Goal: Task Accomplishment & Management: Manage account settings

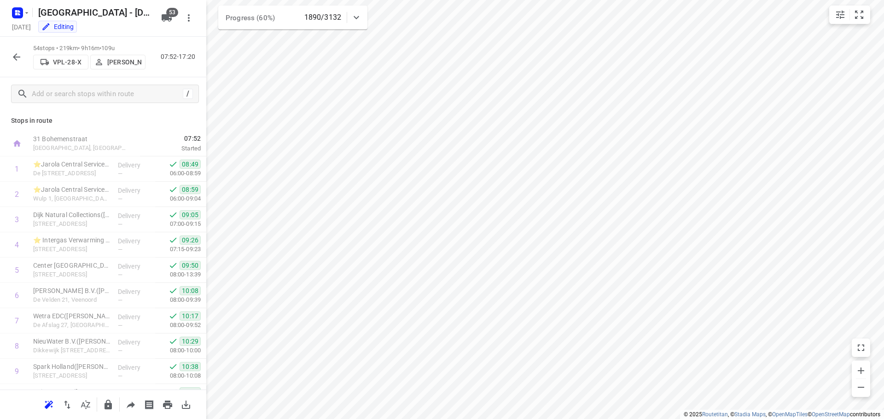
scroll to position [414, 0]
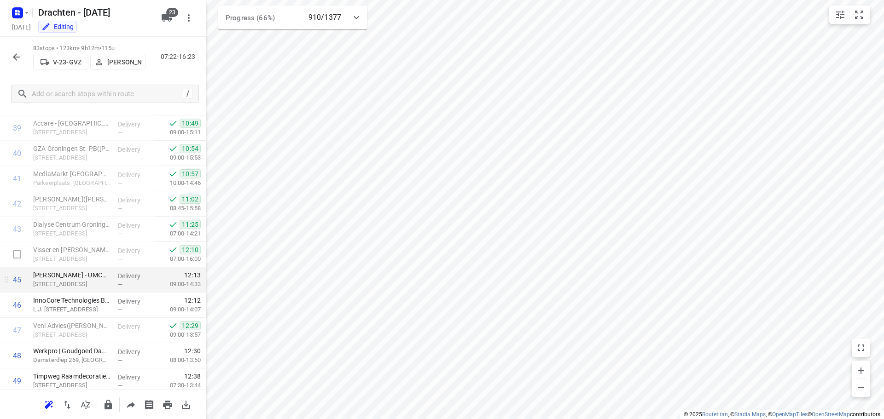
scroll to position [1013, 0]
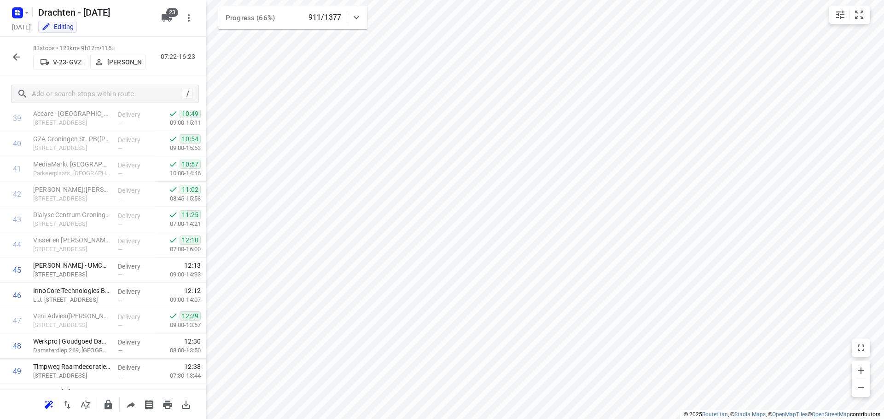
click at [17, 58] on icon "button" at bounding box center [16, 57] width 11 height 11
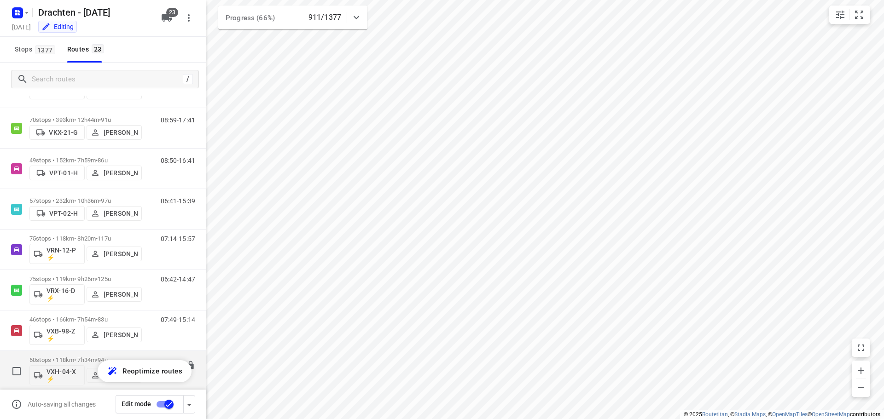
scroll to position [529, 0]
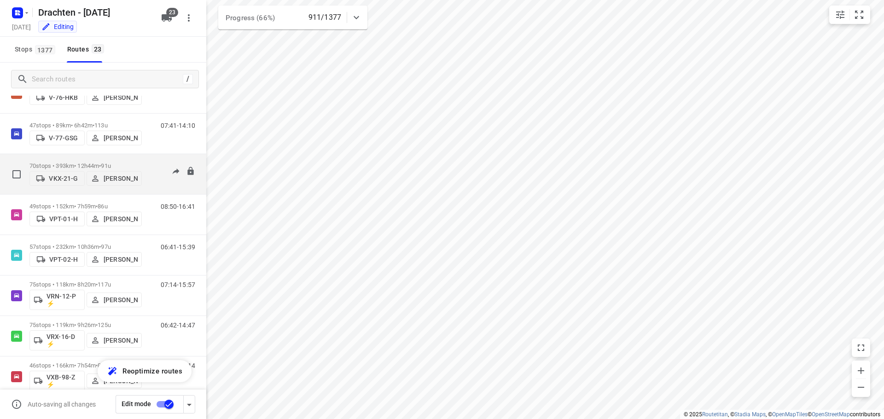
click at [110, 163] on span "91u" at bounding box center [106, 166] width 10 height 7
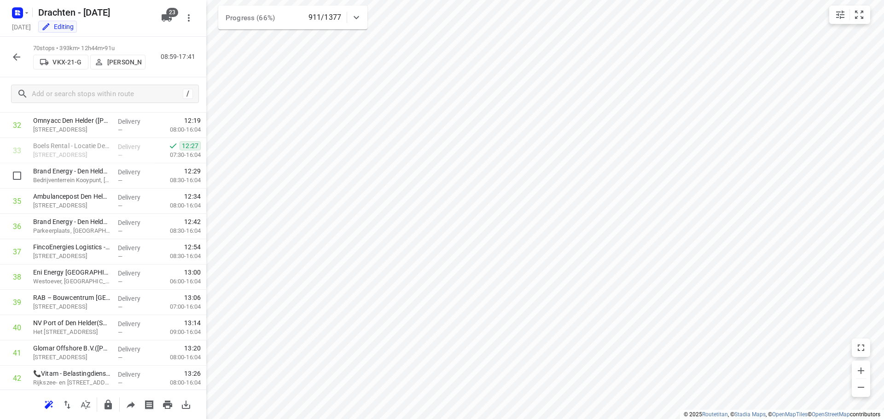
scroll to position [737, 0]
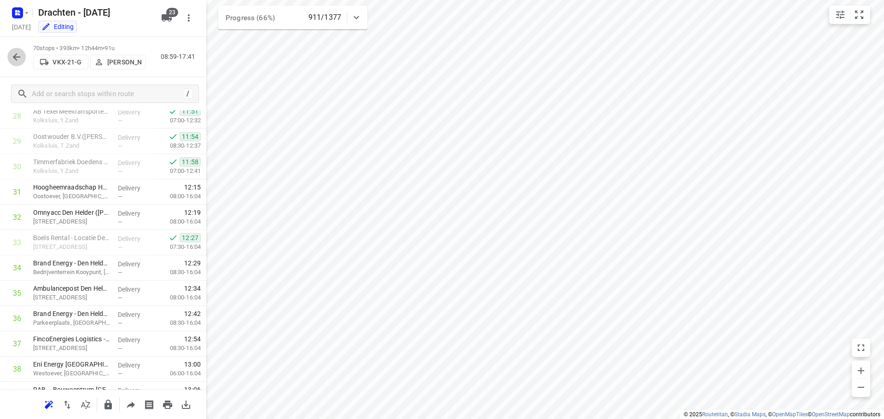
click at [20, 62] on icon "button" at bounding box center [16, 57] width 11 height 11
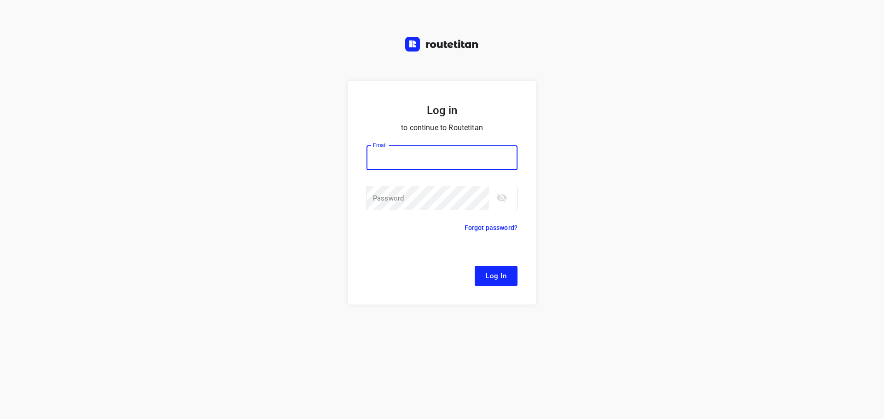
click at [433, 160] on input "email" at bounding box center [441, 157] width 151 height 25
type input "[EMAIL_ADDRESS][DOMAIN_NAME]"
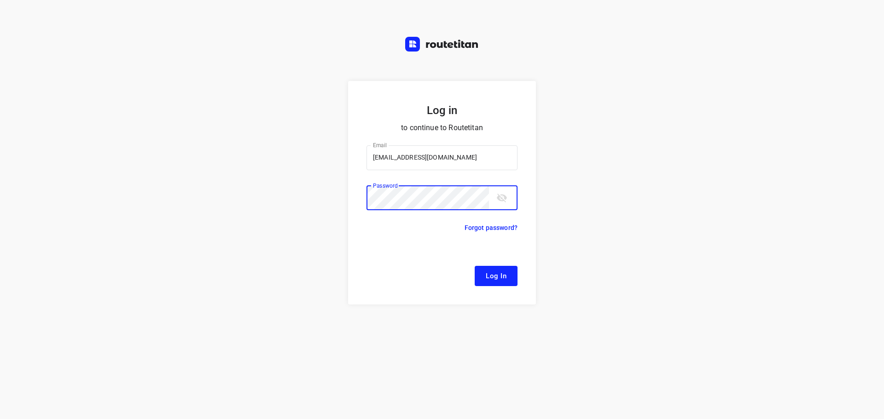
click at [475, 266] on button "Log In" at bounding box center [496, 276] width 43 height 20
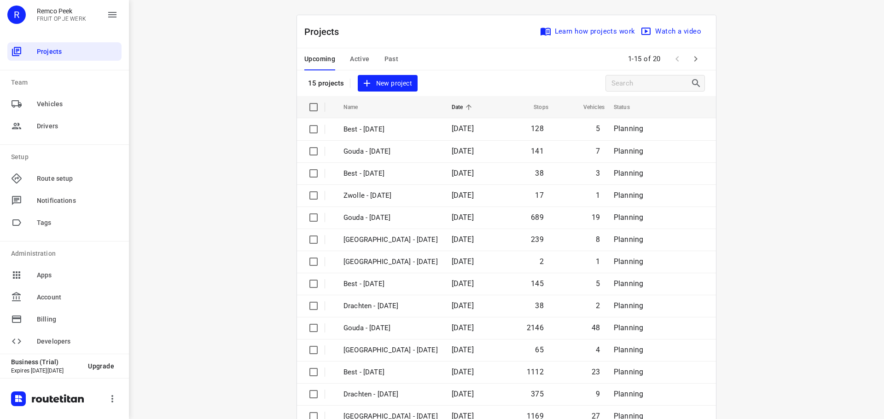
click at [363, 63] on span "Active" at bounding box center [359, 59] width 19 height 12
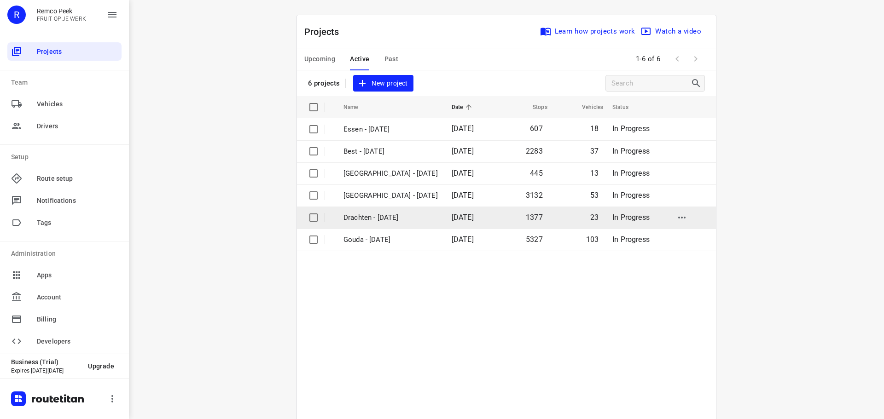
click at [366, 215] on p "Drachten - Monday" at bounding box center [390, 218] width 94 height 11
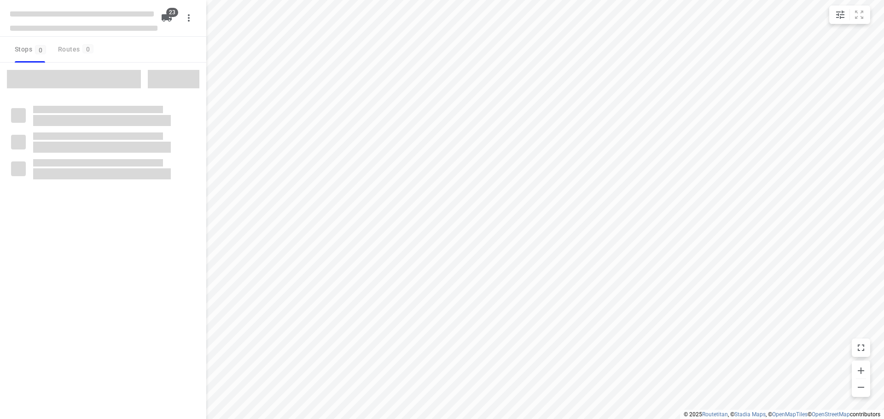
checkbox input "true"
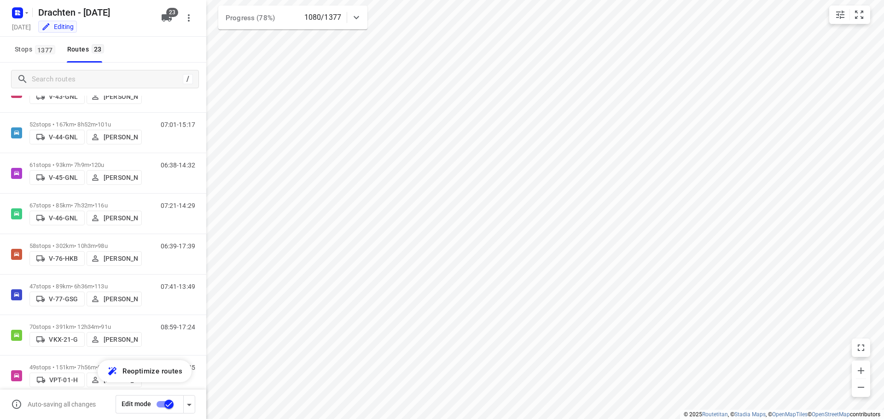
scroll to position [414, 0]
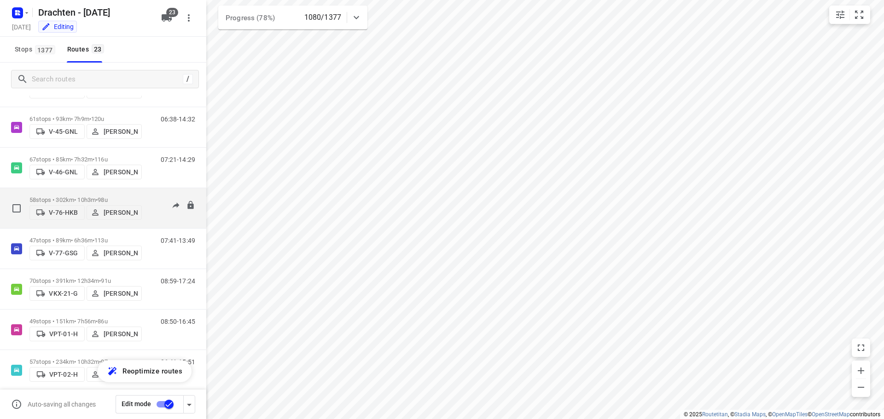
click at [98, 197] on span "•" at bounding box center [97, 200] width 2 height 7
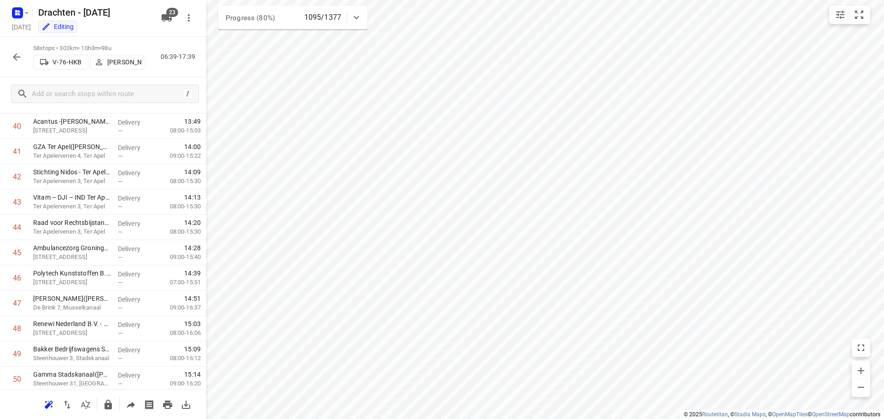
scroll to position [846, 0]
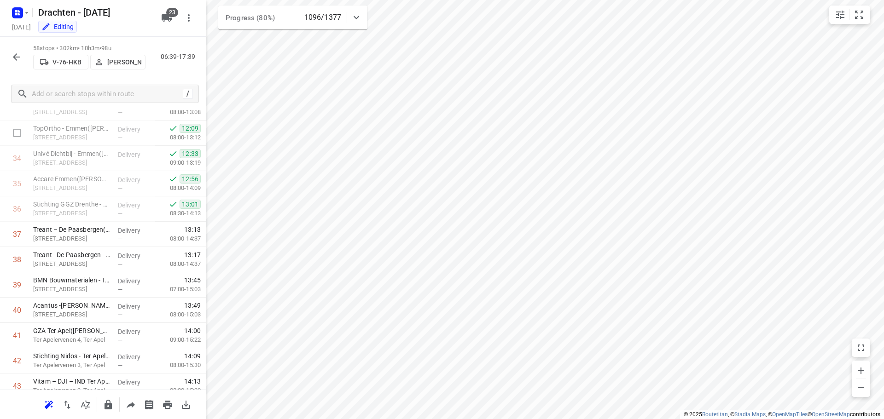
click at [11, 53] on icon "button" at bounding box center [16, 57] width 11 height 11
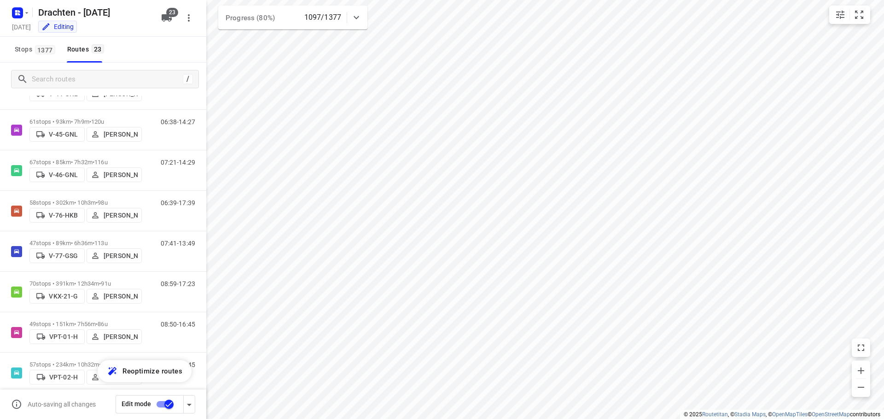
scroll to position [391, 0]
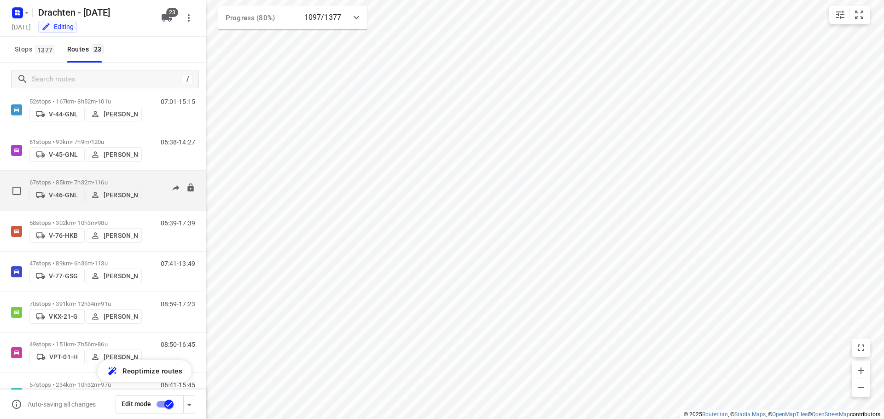
click at [133, 179] on p "67 stops • 85km • 7h32m • 116u" at bounding box center [85, 182] width 112 height 7
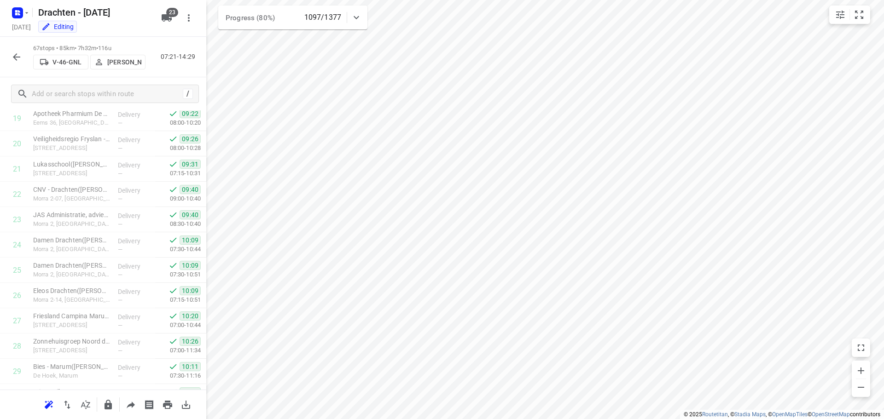
scroll to position [783, 0]
click at [10, 60] on button "button" at bounding box center [16, 57] width 18 height 18
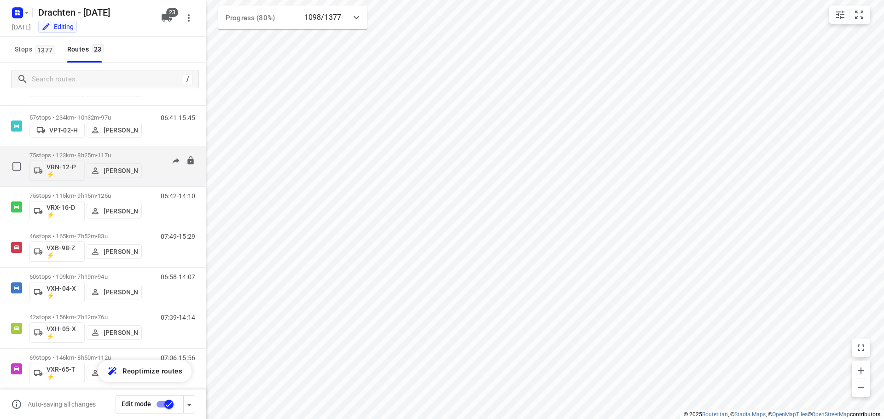
scroll to position [668, 0]
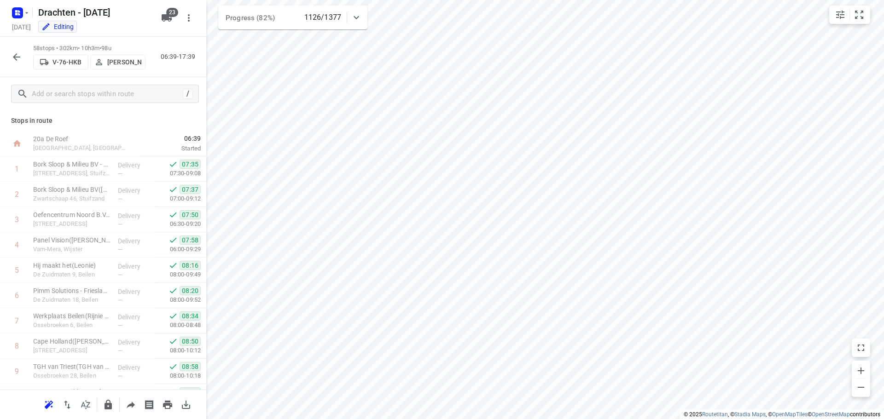
click at [13, 58] on icon "button" at bounding box center [16, 57] width 11 height 11
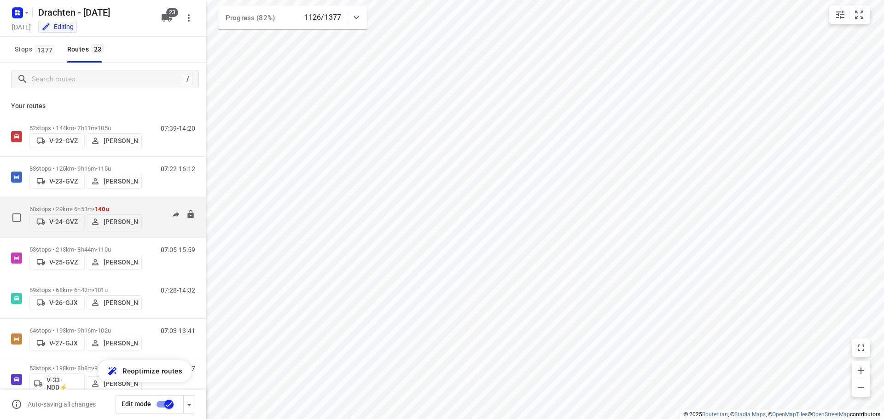
click at [93, 208] on p "60 stops • 29km • 6h53m • 140u" at bounding box center [85, 209] width 112 height 7
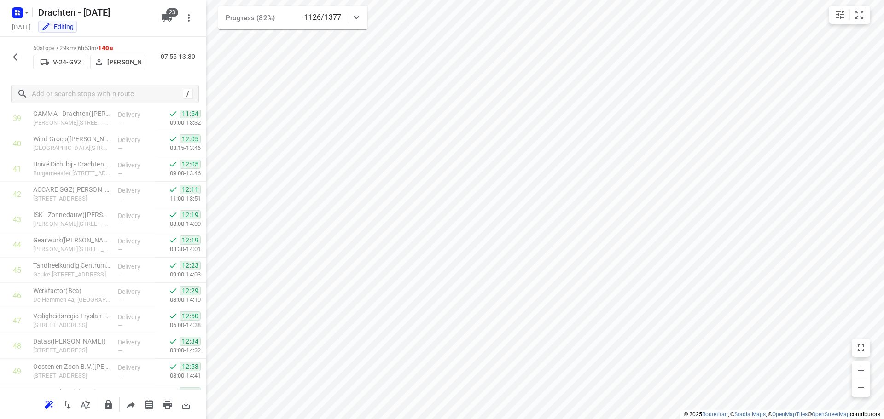
scroll to position [1311, 0]
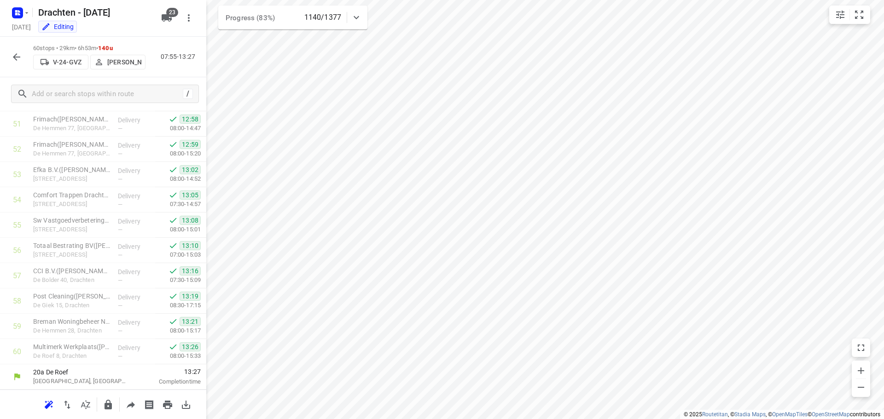
click at [19, 58] on icon "button" at bounding box center [16, 57] width 11 height 11
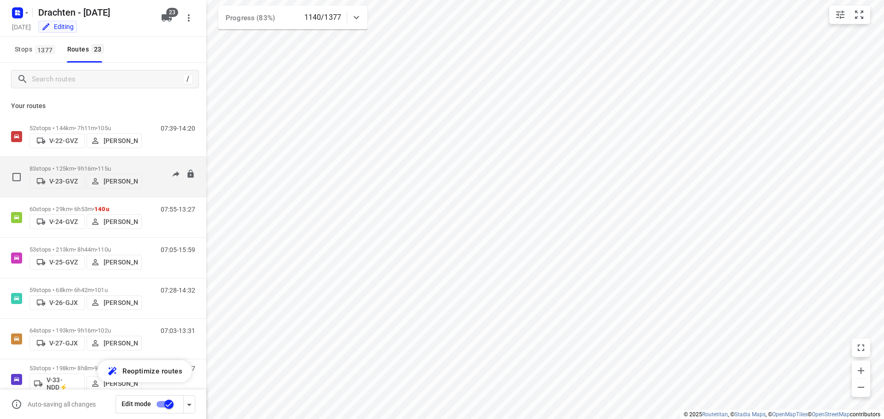
click at [67, 161] on div "83 stops • 125km • 9h16m • 115u V-23-GVZ Wopke de Vries" at bounding box center [85, 177] width 112 height 33
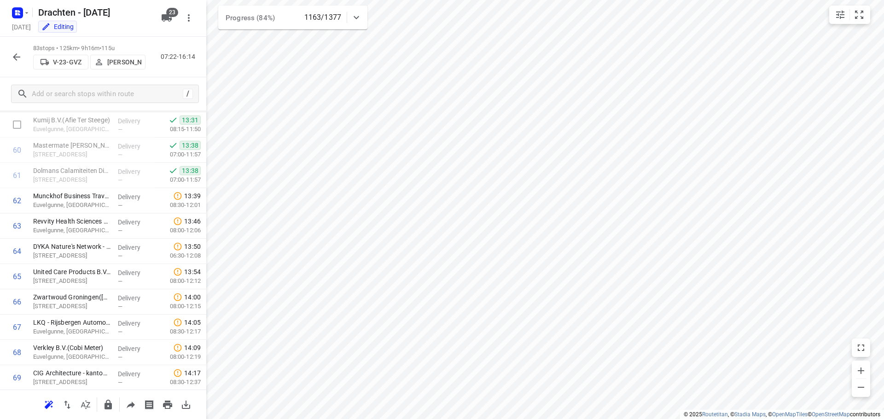
scroll to position [1479, 0]
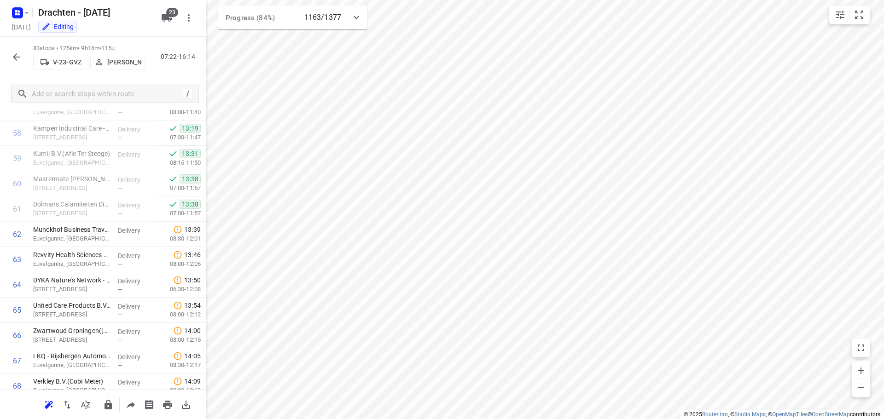
click at [20, 57] on icon "button" at bounding box center [16, 56] width 7 height 7
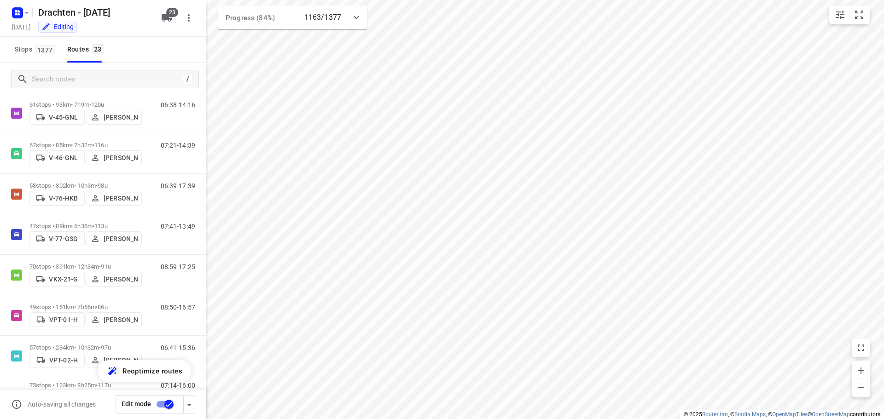
scroll to position [430, 0]
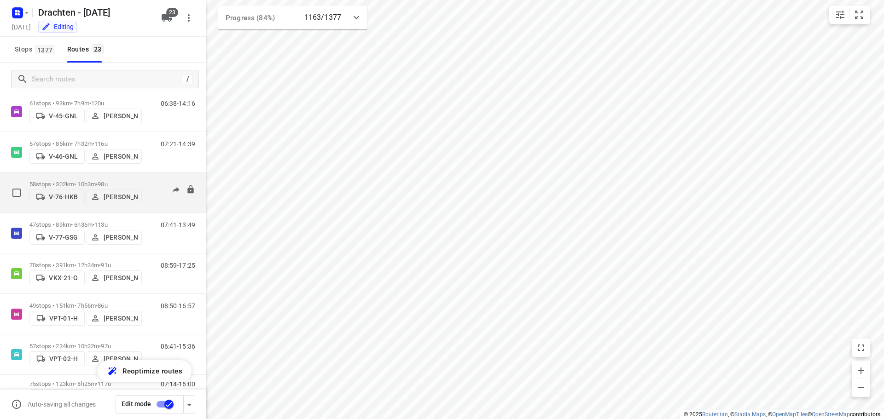
click at [107, 181] on span "98u" at bounding box center [103, 184] width 10 height 7
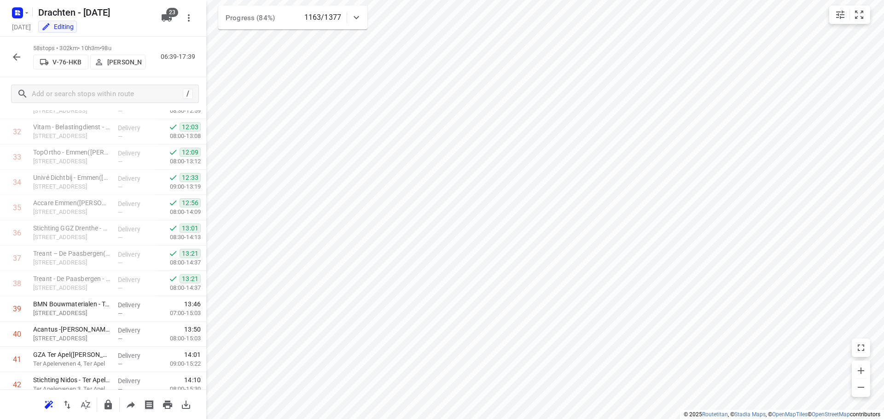
scroll to position [691, 0]
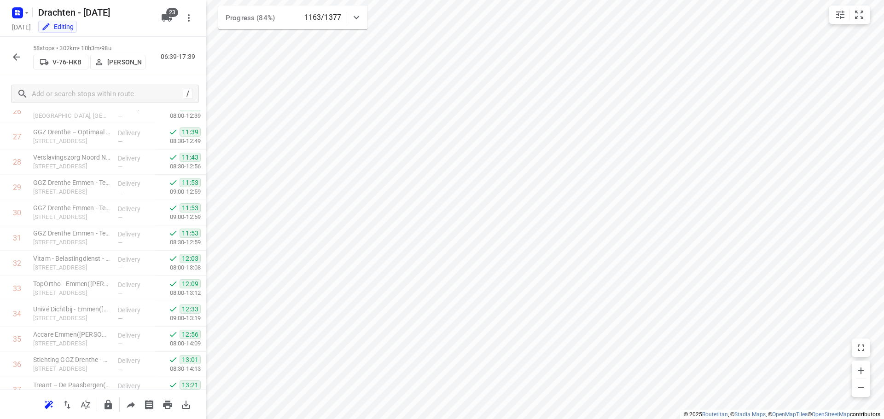
click at [12, 64] on button "button" at bounding box center [16, 57] width 18 height 18
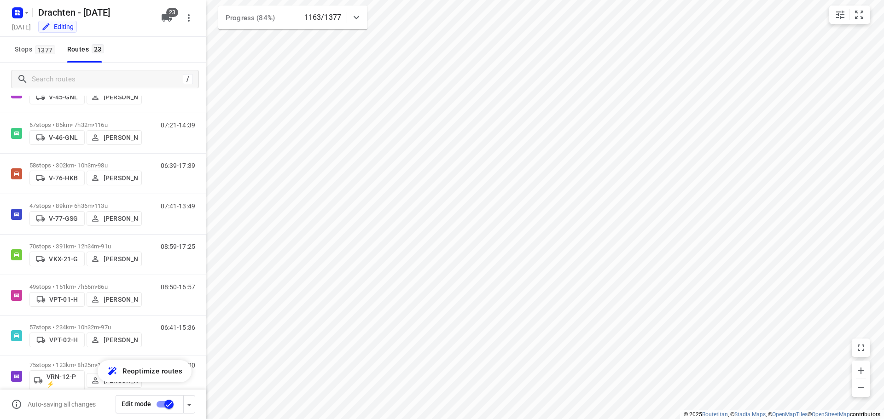
scroll to position [460, 0]
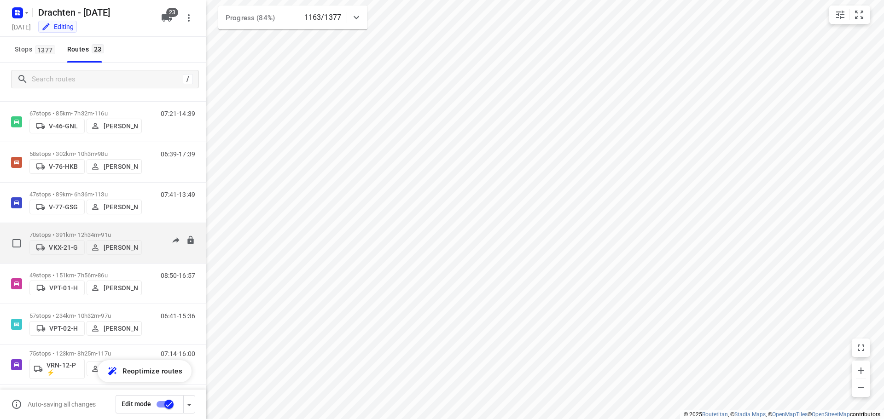
click at [94, 232] on p "70 stops • 391km • 12h34m • 91u" at bounding box center [85, 235] width 112 height 7
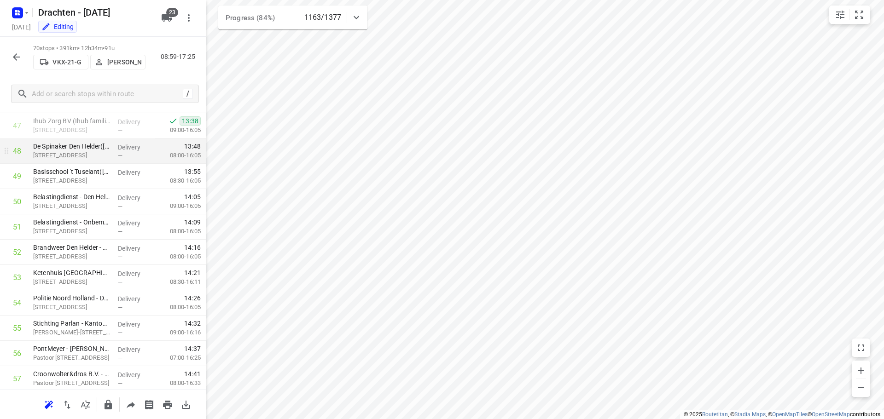
scroll to position [1196, 0]
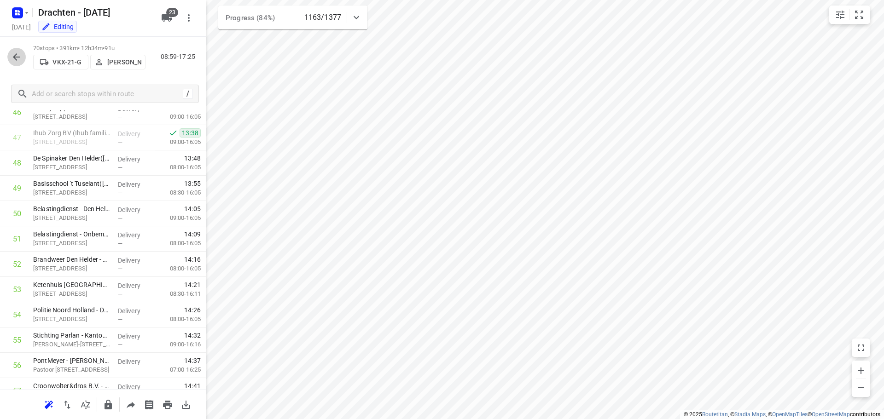
click at [16, 60] on icon "button" at bounding box center [16, 56] width 7 height 7
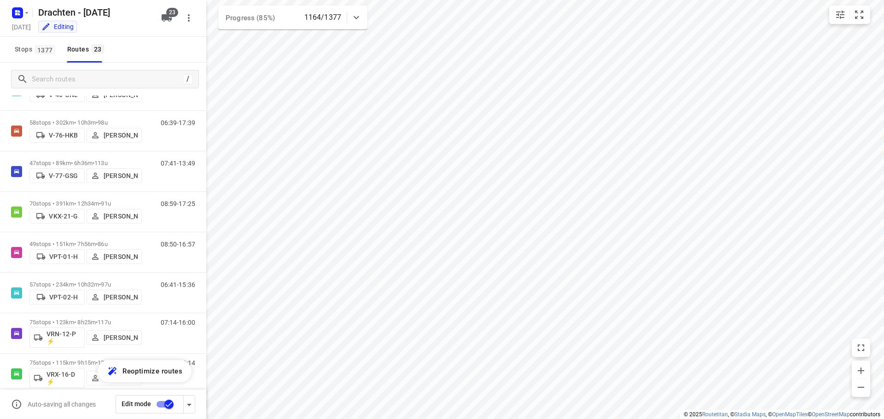
scroll to position [506, 0]
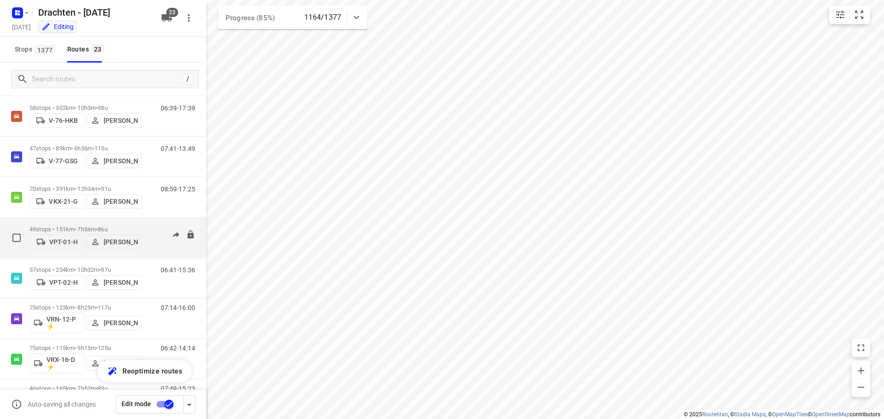
click at [98, 222] on div "49 stops • 151km • 7h56m • 86u VPT-01-H Piet Wijma" at bounding box center [85, 237] width 112 height 33
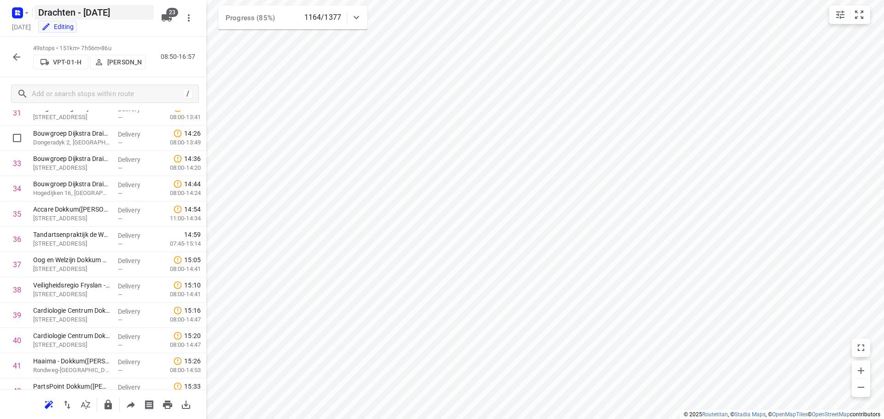
scroll to position [829, 0]
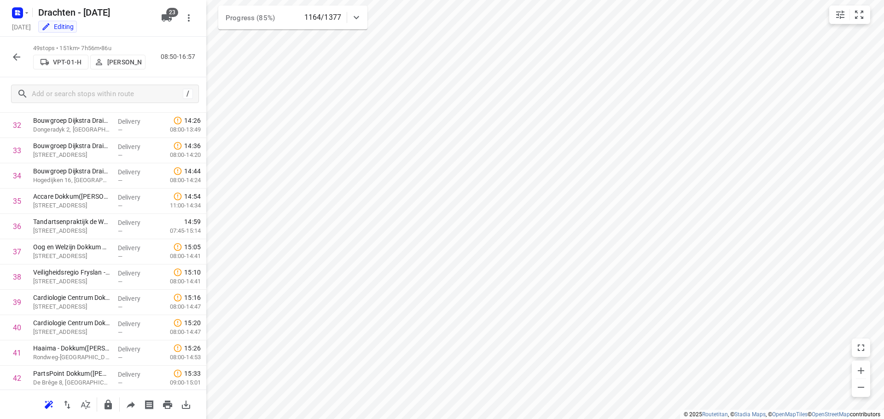
click at [20, 62] on icon "button" at bounding box center [16, 57] width 11 height 11
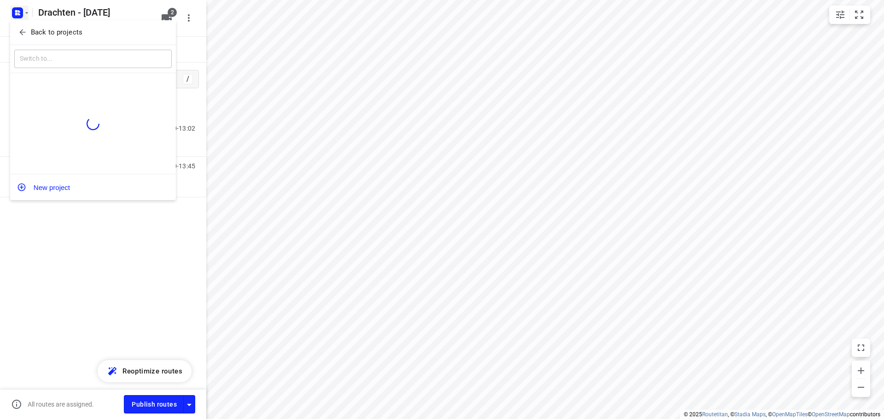
click at [54, 33] on p "Back to projects" at bounding box center [57, 32] width 52 height 11
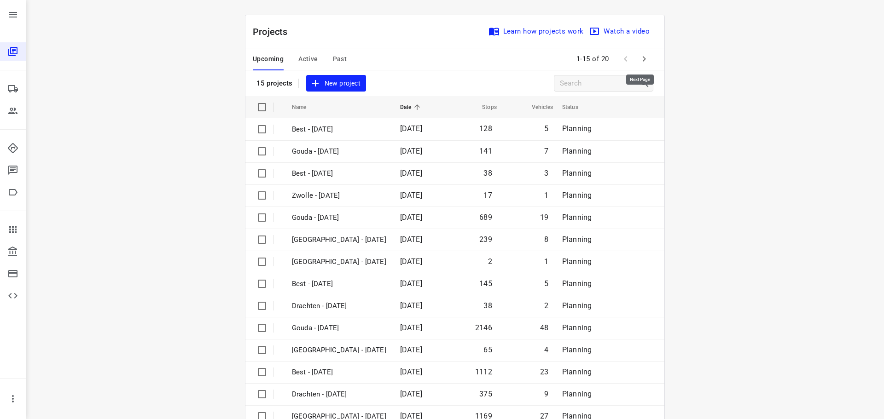
click at [643, 53] on icon "button" at bounding box center [644, 58] width 11 height 11
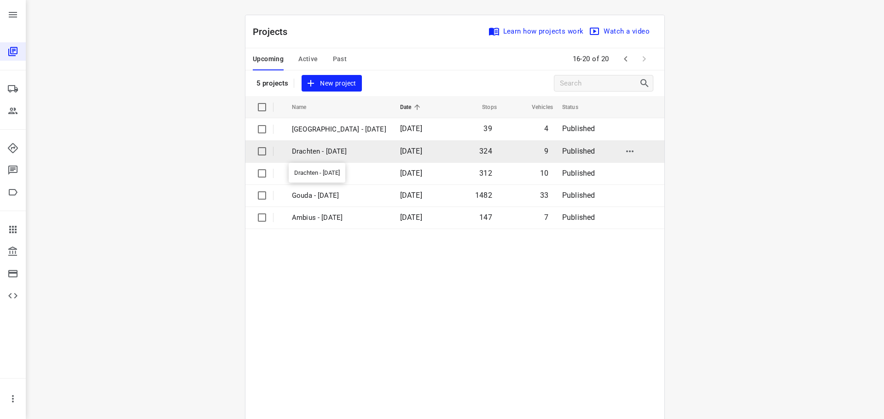
click at [341, 154] on p "Drachten - Tuesday" at bounding box center [339, 151] width 94 height 11
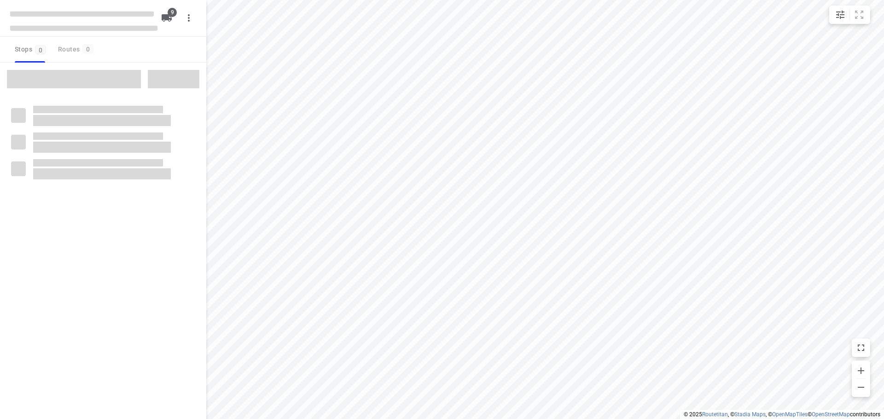
checkbox input "true"
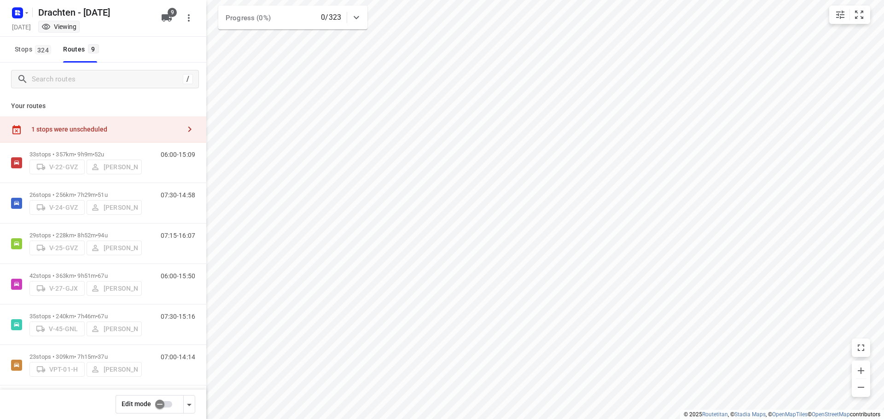
click at [108, 135] on div "1 stops were unscheduled" at bounding box center [103, 129] width 206 height 26
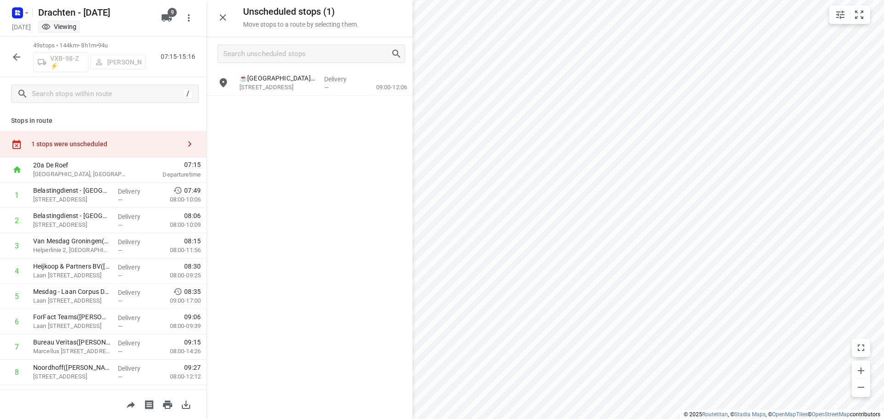
click at [16, 55] on icon "button" at bounding box center [16, 57] width 11 height 11
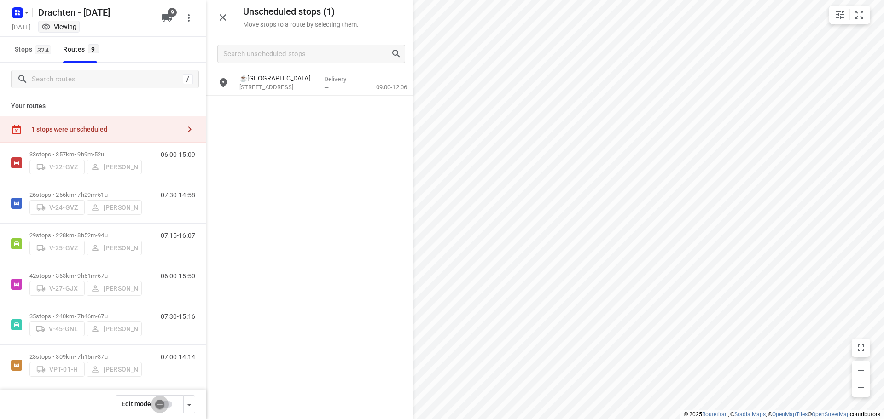
click at [165, 402] on input "checkbox" at bounding box center [160, 404] width 52 height 17
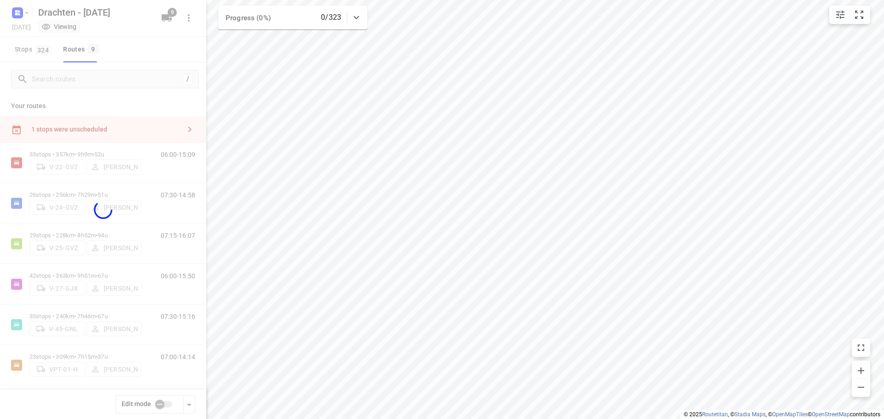
checkbox input "true"
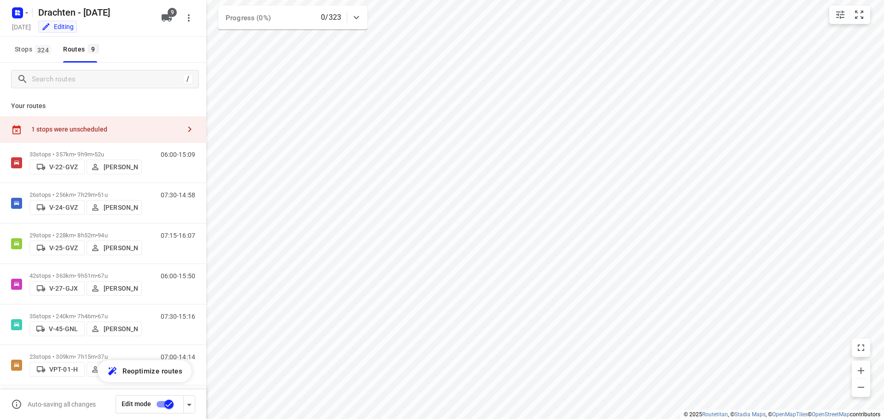
click at [186, 133] on icon "button" at bounding box center [189, 129] width 11 height 11
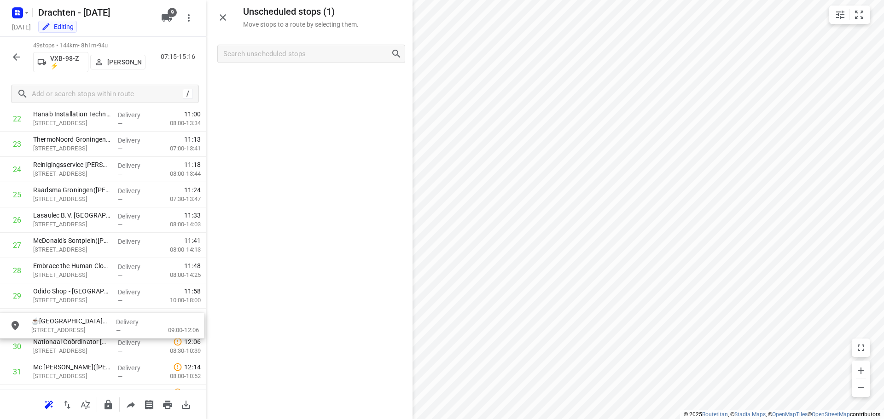
scroll to position [608, 0]
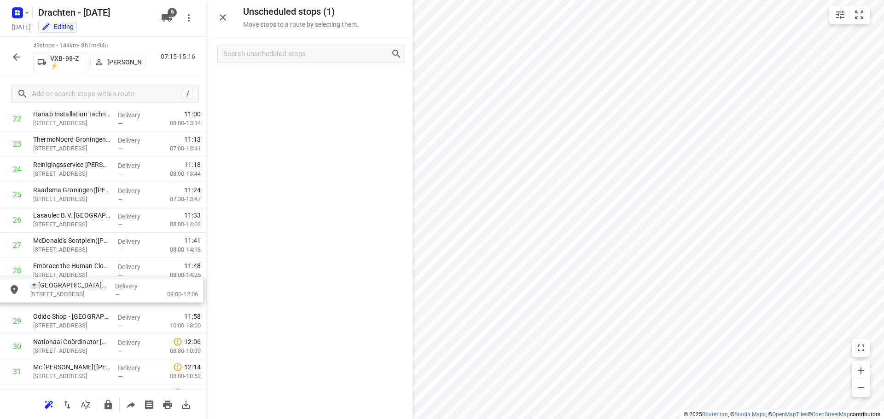
drag, startPoint x: 323, startPoint y: 91, endPoint x: 113, endPoint y: 301, distance: 296.9
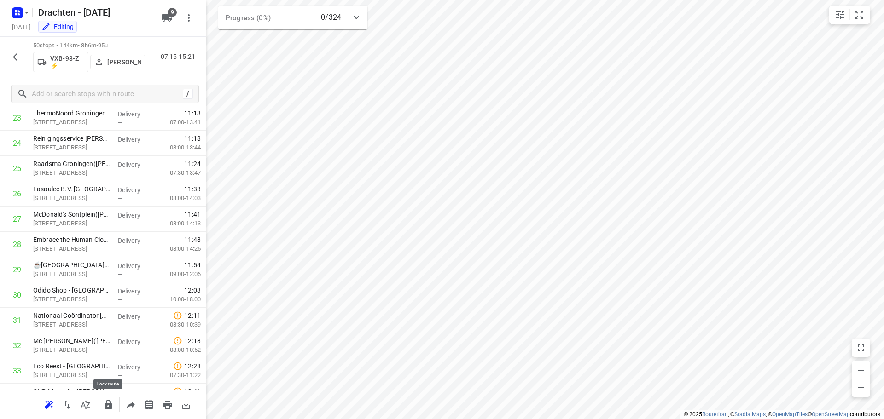
click at [113, 408] on icon "button" at bounding box center [108, 405] width 11 height 11
click at [11, 59] on icon "button" at bounding box center [16, 57] width 11 height 11
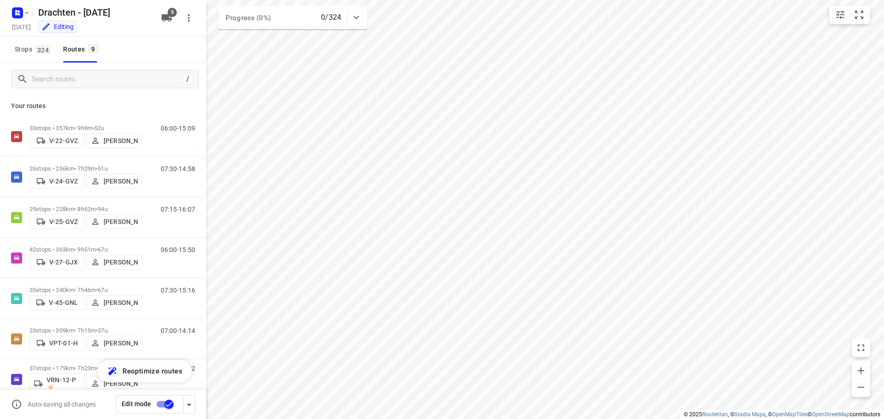
click at [164, 403] on input "checkbox" at bounding box center [169, 404] width 52 height 17
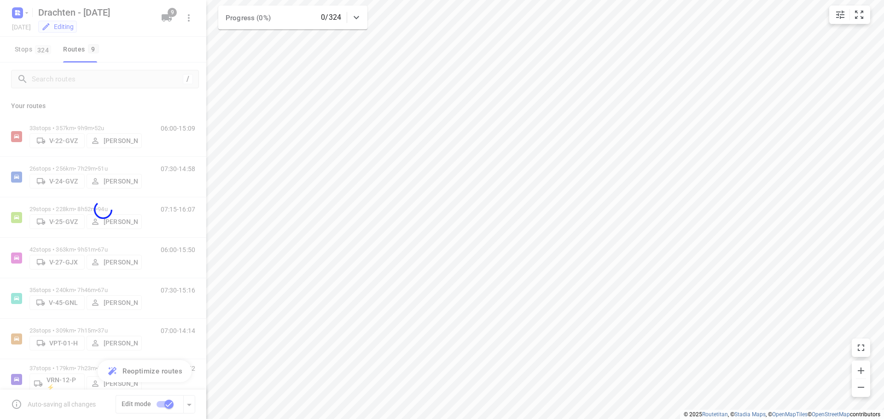
checkbox input "false"
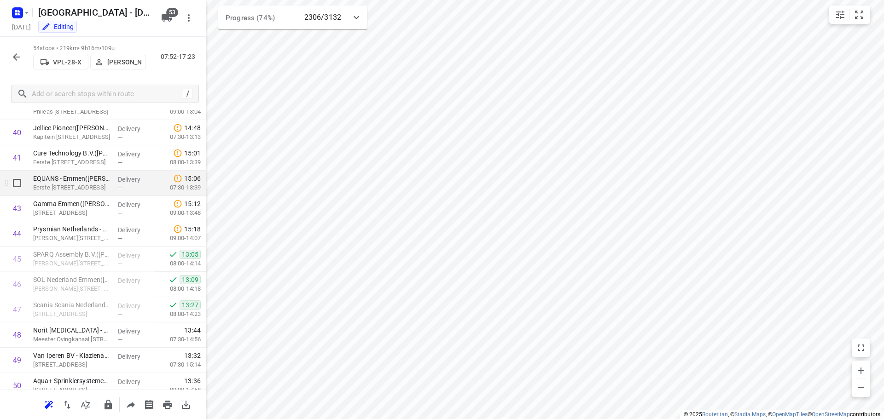
scroll to position [1021, 0]
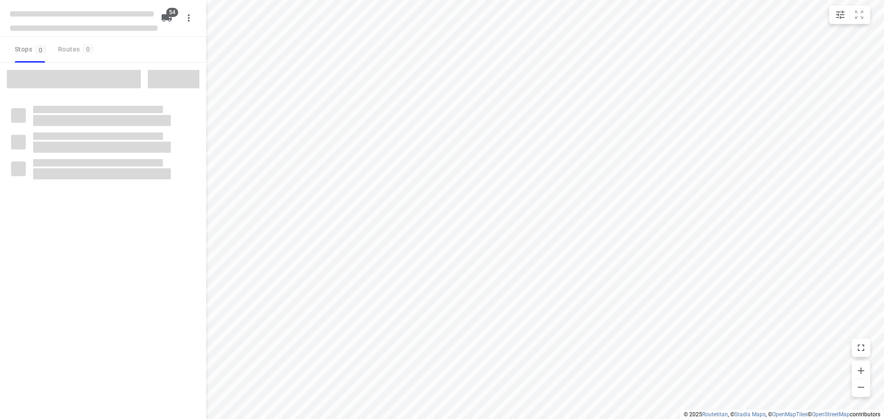
checkbox input "true"
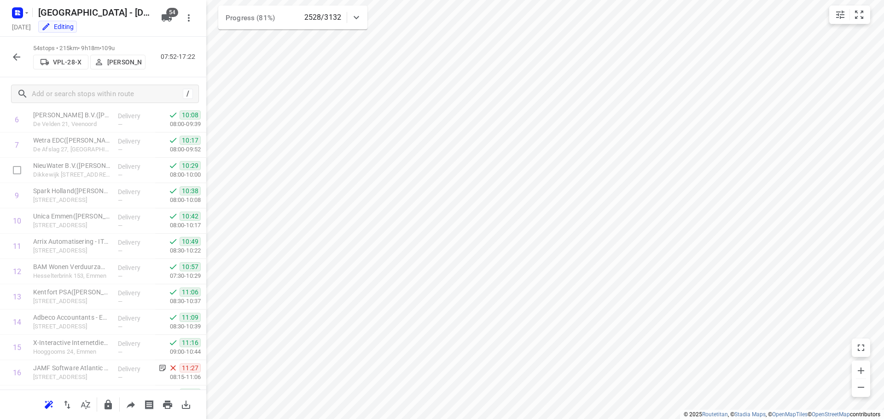
scroll to position [192, 0]
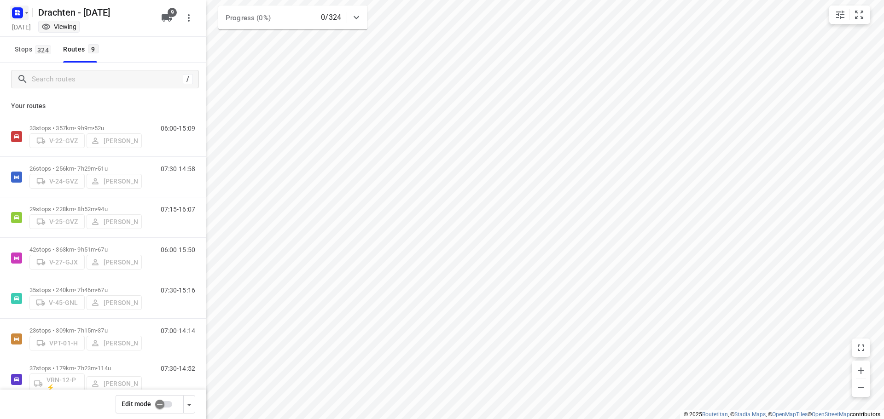
click at [22, 12] on rect "button" at bounding box center [17, 12] width 11 height 11
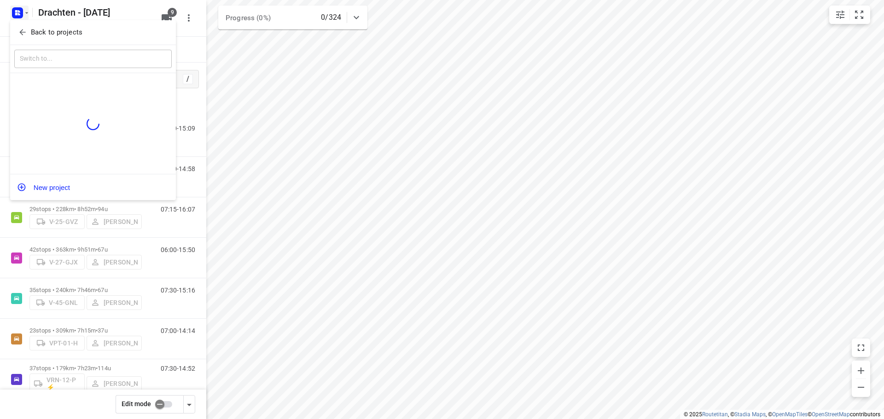
click at [63, 28] on p "Back to projects" at bounding box center [57, 32] width 52 height 11
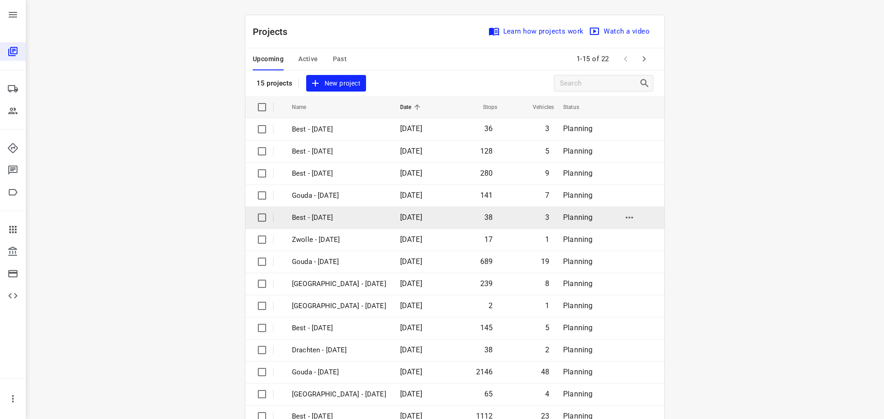
scroll to position [46, 0]
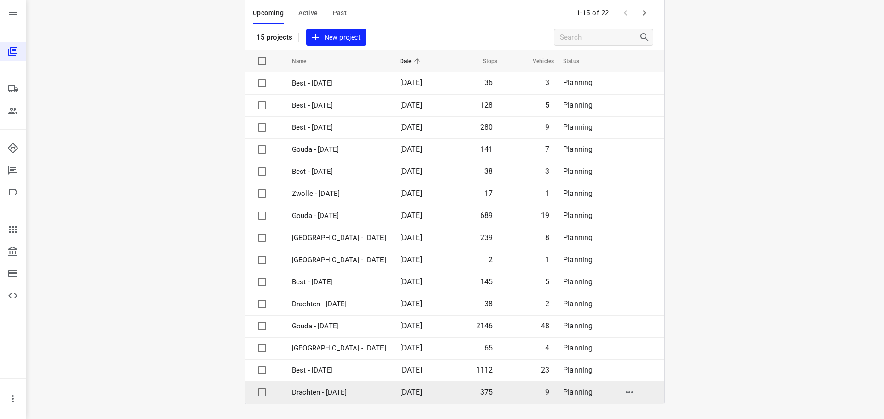
click at [351, 393] on p "Drachten - Wednesday" at bounding box center [339, 393] width 94 height 11
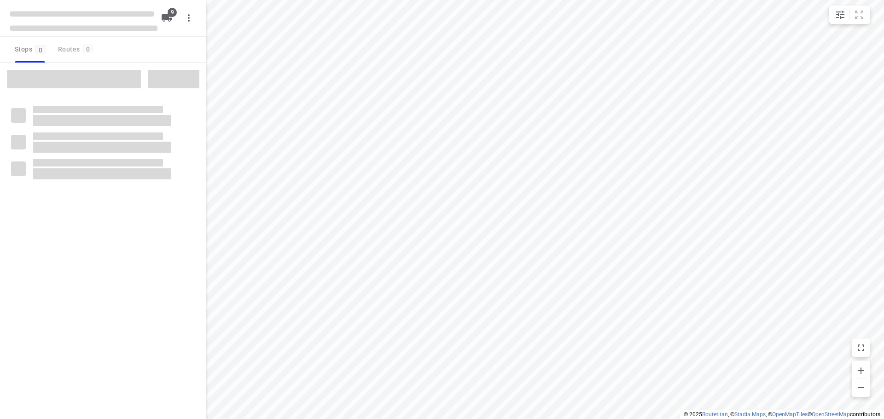
checkbox input "true"
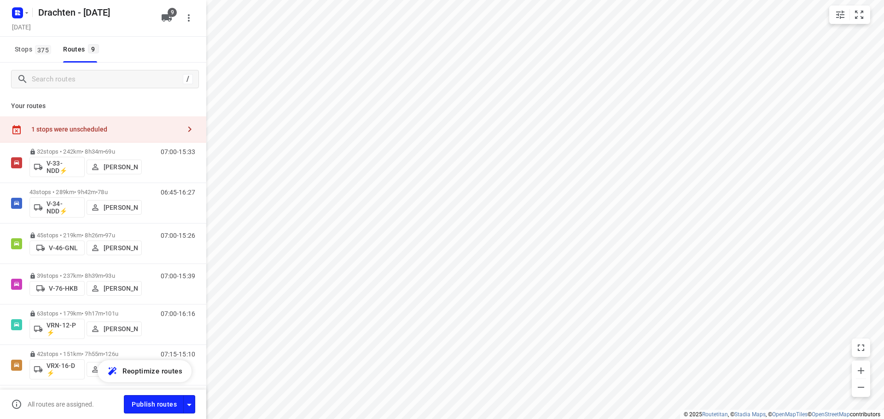
click at [105, 139] on div "1 stops were unscheduled" at bounding box center [103, 129] width 206 height 26
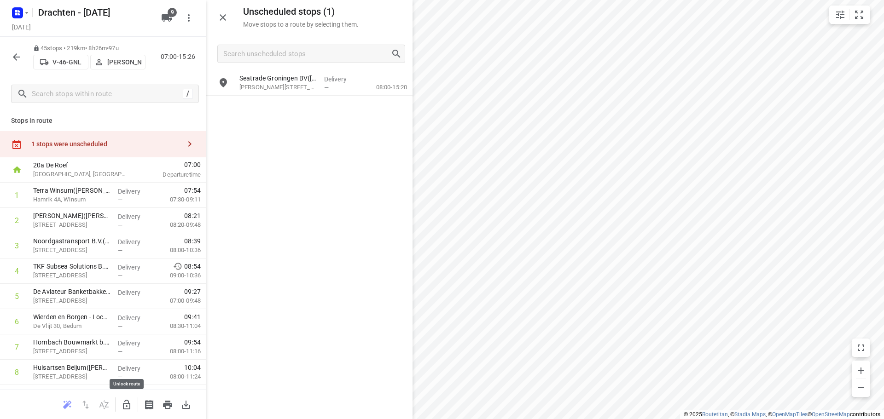
click at [123, 403] on icon "button" at bounding box center [126, 405] width 11 height 11
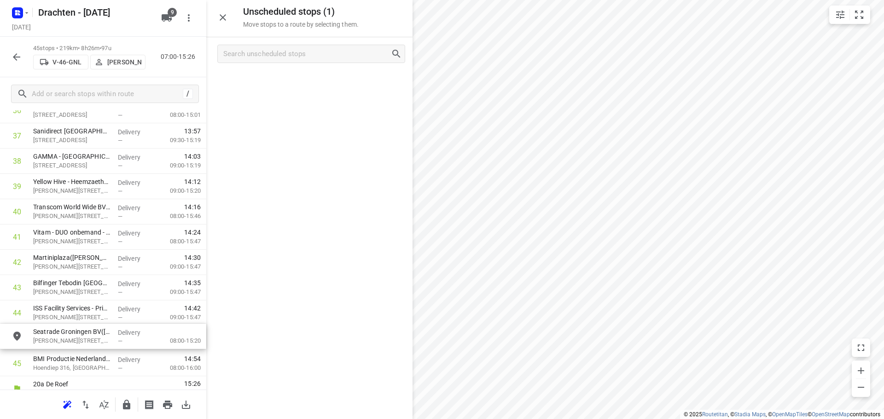
scroll to position [985, 0]
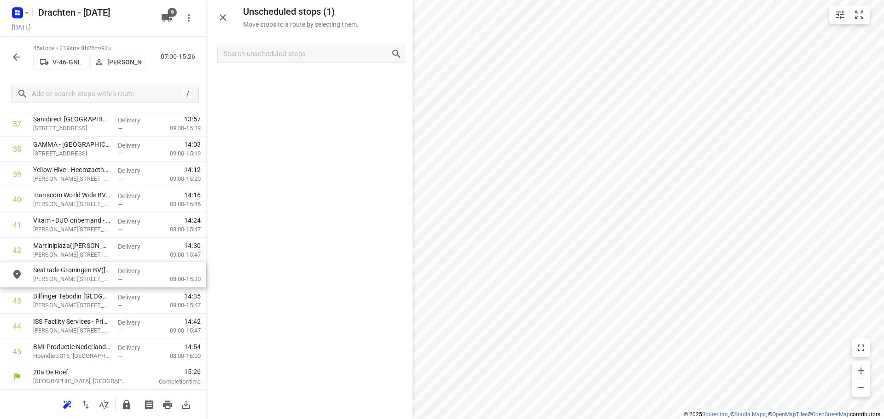
drag, startPoint x: 305, startPoint y: 87, endPoint x: 98, endPoint y: 284, distance: 285.9
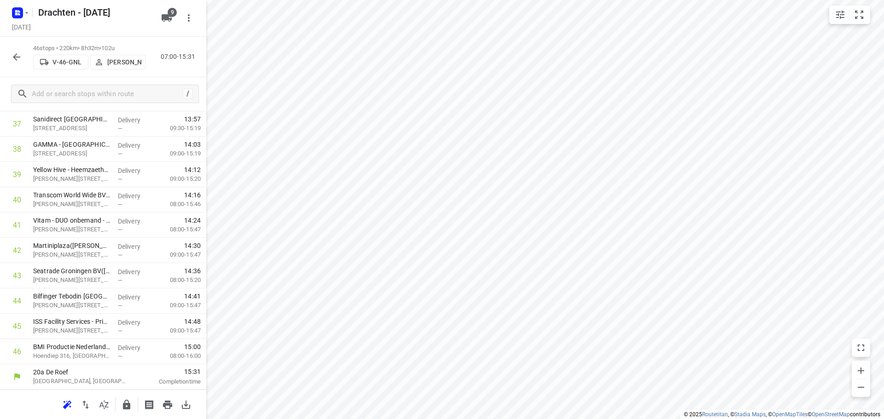
scroll to position [957, 0]
click at [125, 408] on icon "button" at bounding box center [126, 405] width 7 height 10
click at [12, 58] on icon "button" at bounding box center [16, 57] width 11 height 11
